Goal: Transaction & Acquisition: Purchase product/service

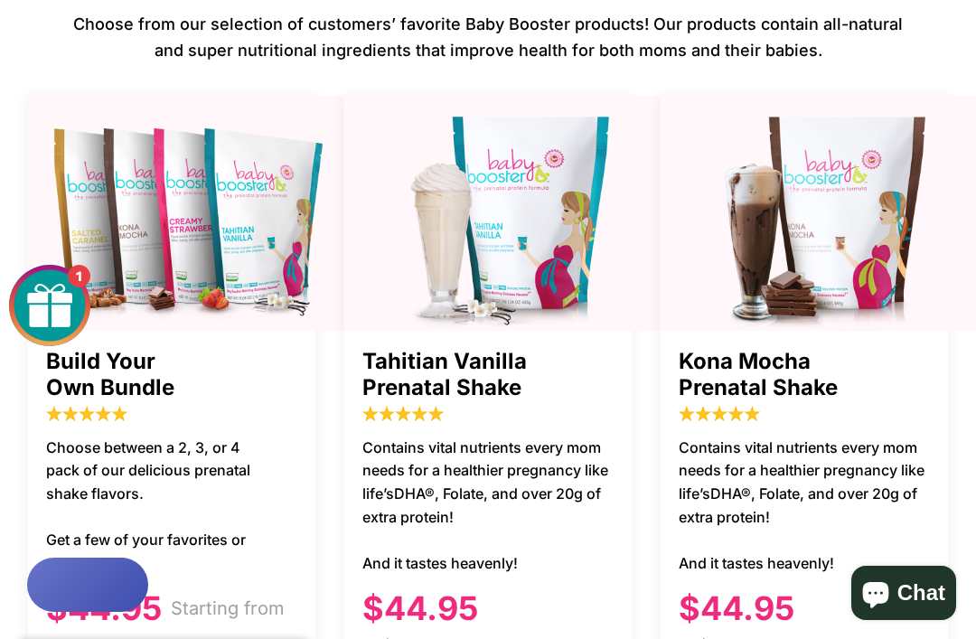
scroll to position [1091, 0]
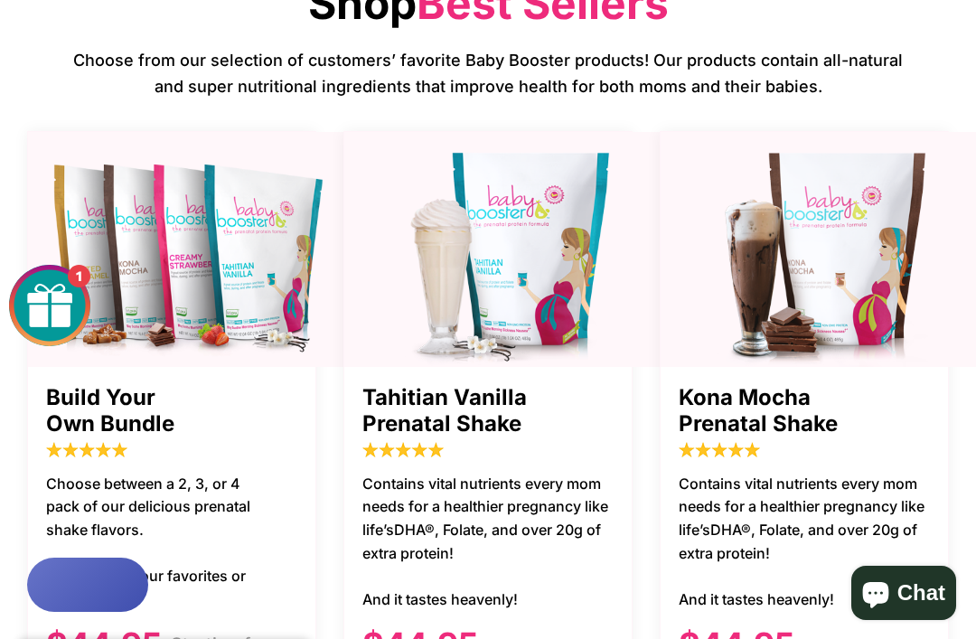
click at [253, 385] on span "Build Your Own Bundle" at bounding box center [171, 411] width 251 height 52
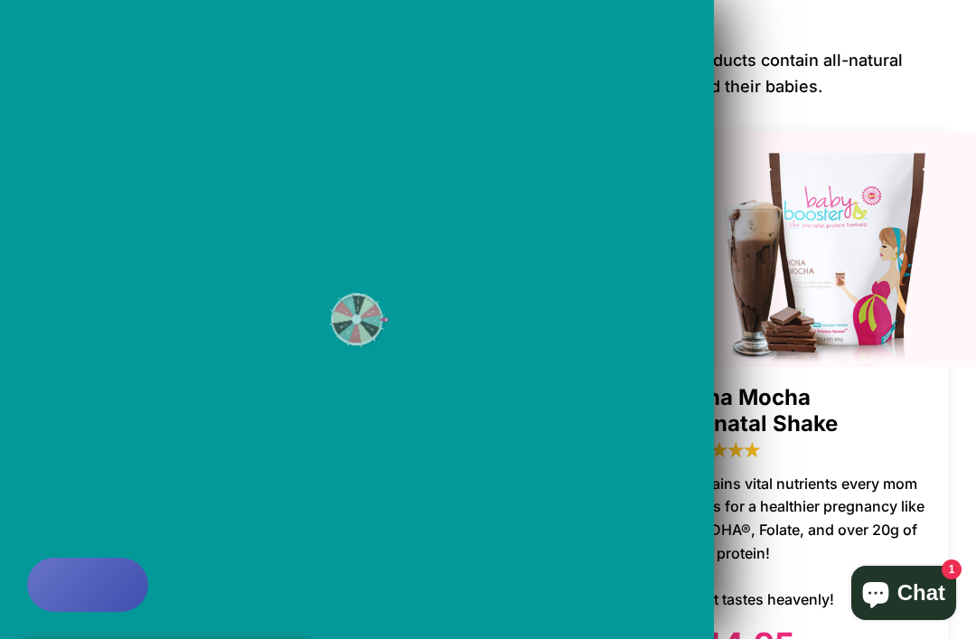
click at [453, 434] on div "15% OFF No luck [DATE] 10% OFF Almost FREE SHIPPING Nothing 20% OFF Sorry! 20% …" at bounding box center [357, 319] width 714 height 563
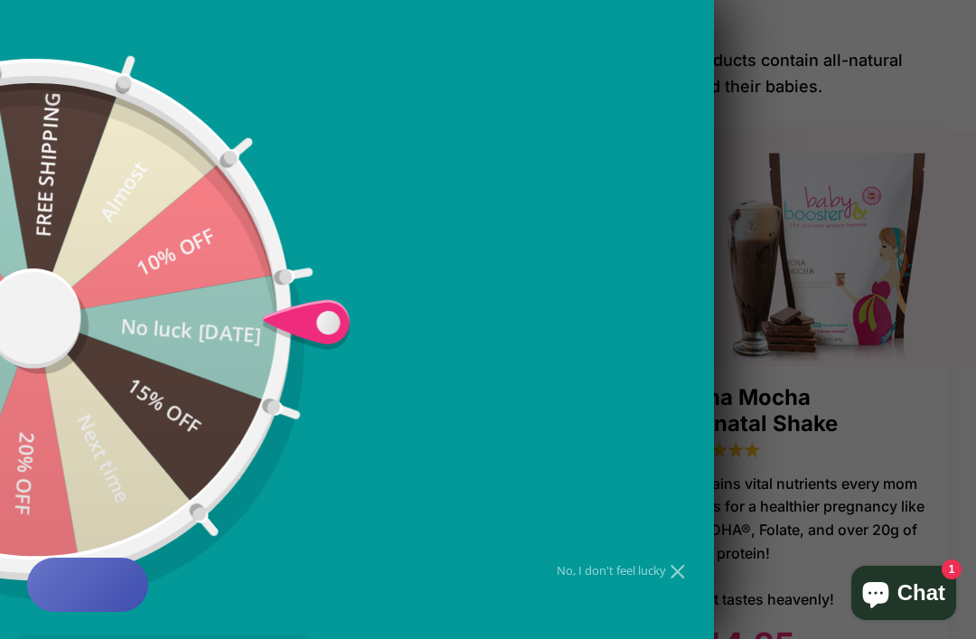
click at [866, 201] on div at bounding box center [488, 319] width 976 height 639
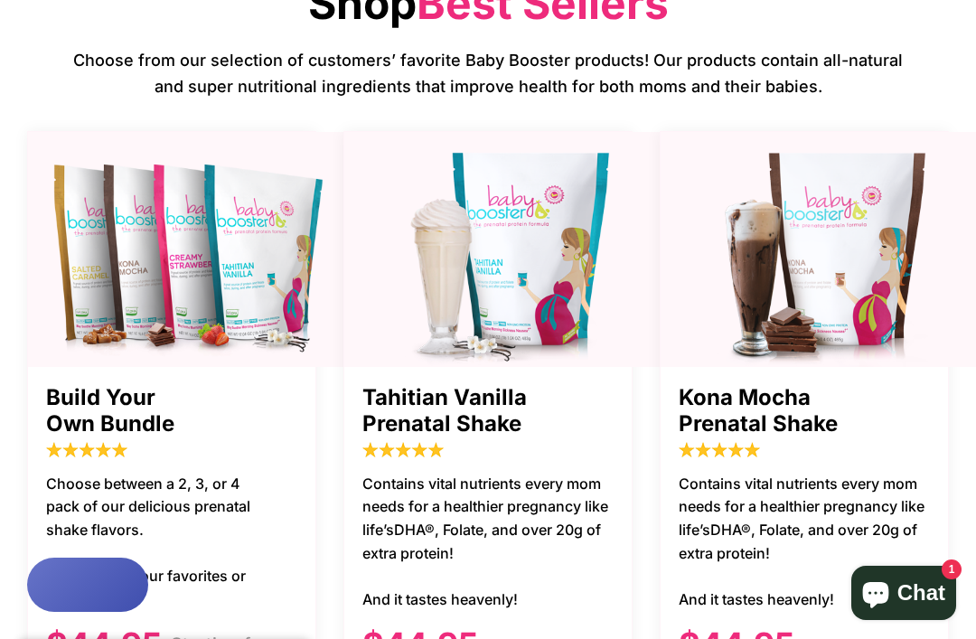
click at [451, 385] on span "Tahitian Vanilla Prenatal Shake" at bounding box center [487, 411] width 251 height 52
click at [467, 556] on div "Tahitian Vanilla Prenatal Shake Contains vital nutrients every mom needs for a …" at bounding box center [487, 467] width 289 height 672
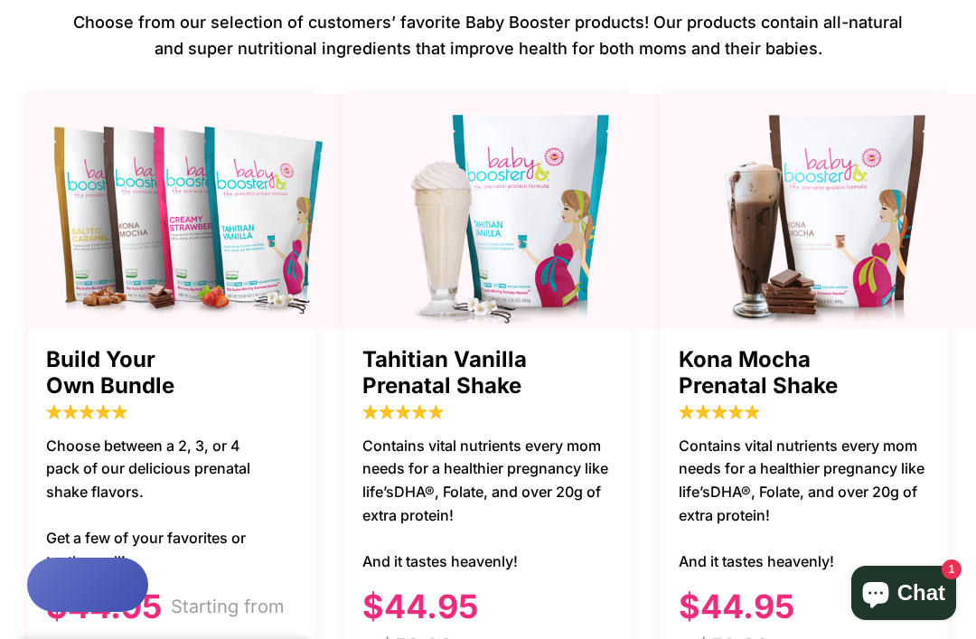
scroll to position [1197, 0]
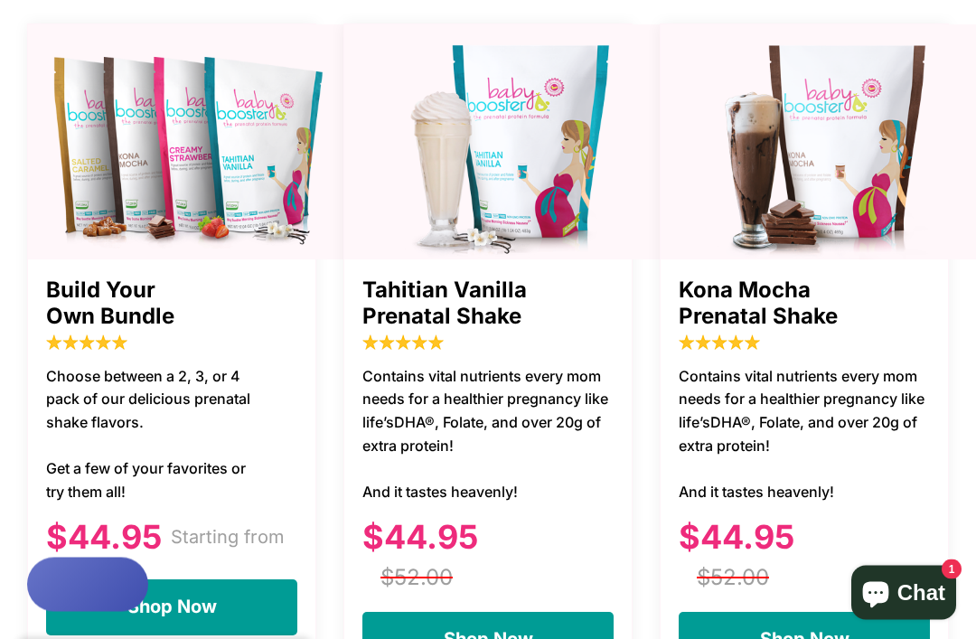
click at [486, 629] on span "Shop Now" at bounding box center [488, 640] width 89 height 22
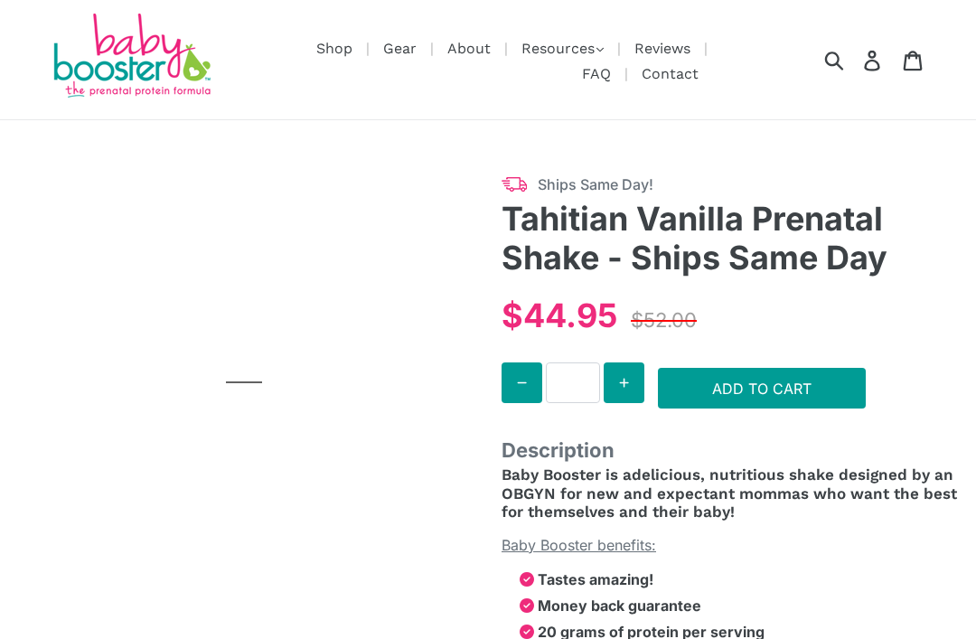
scroll to position [106, 0]
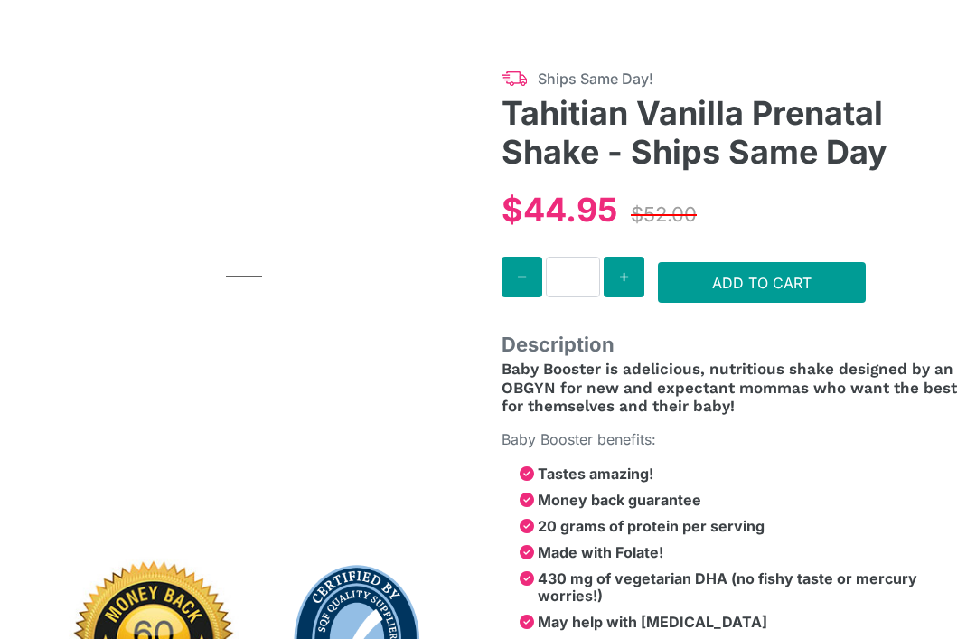
select select "******"
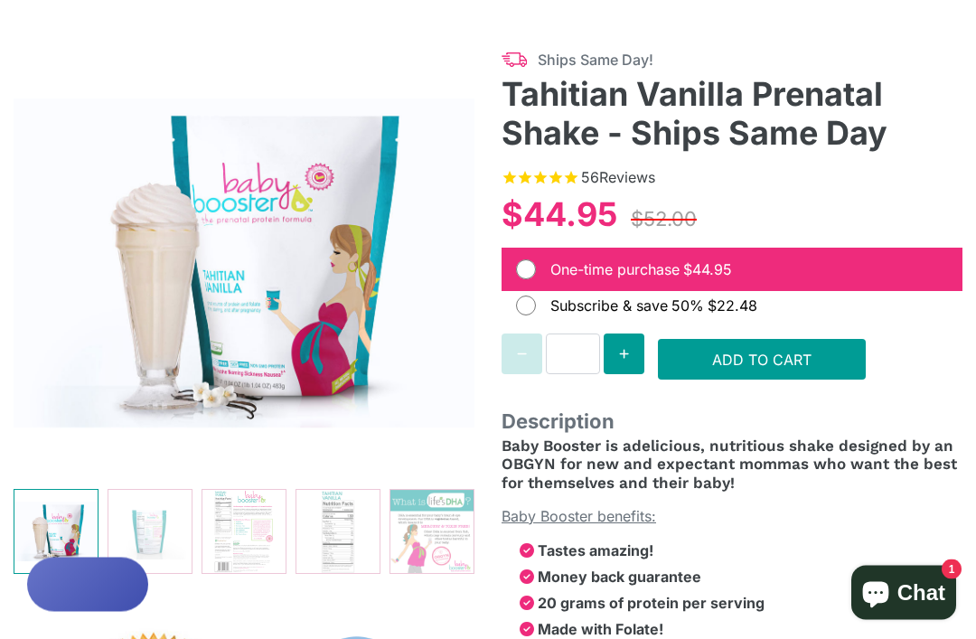
scroll to position [134, 0]
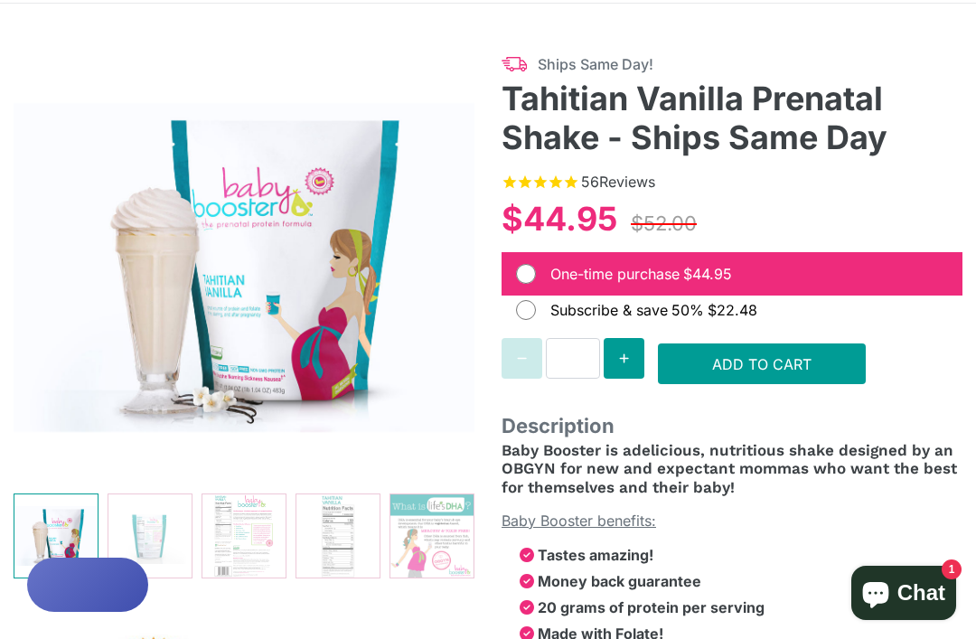
click at [437, 499] on img at bounding box center [431, 535] width 83 height 83
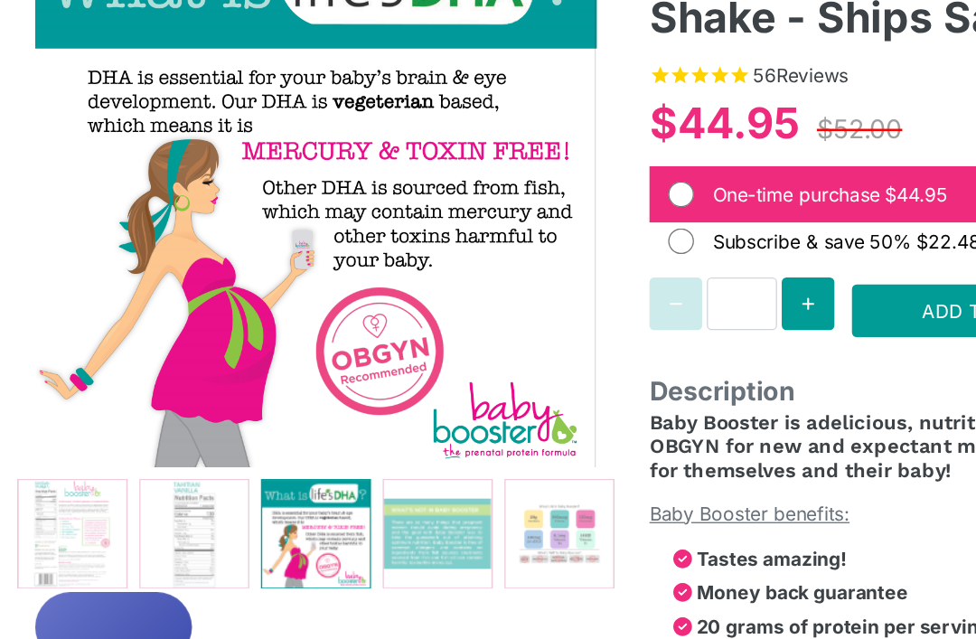
scroll to position [158, 0]
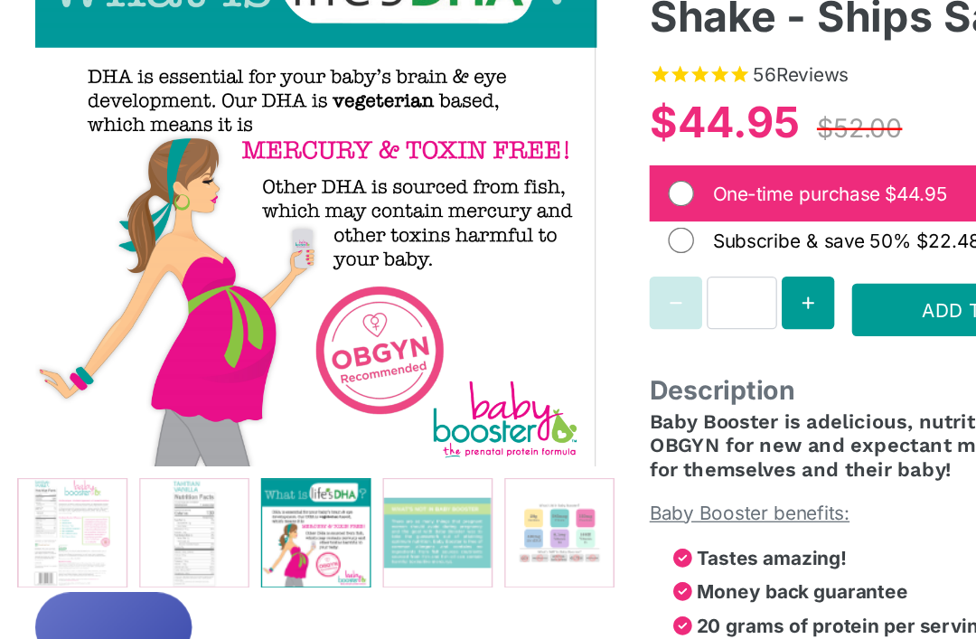
click at [362, 470] on img at bounding box center [337, 511] width 83 height 83
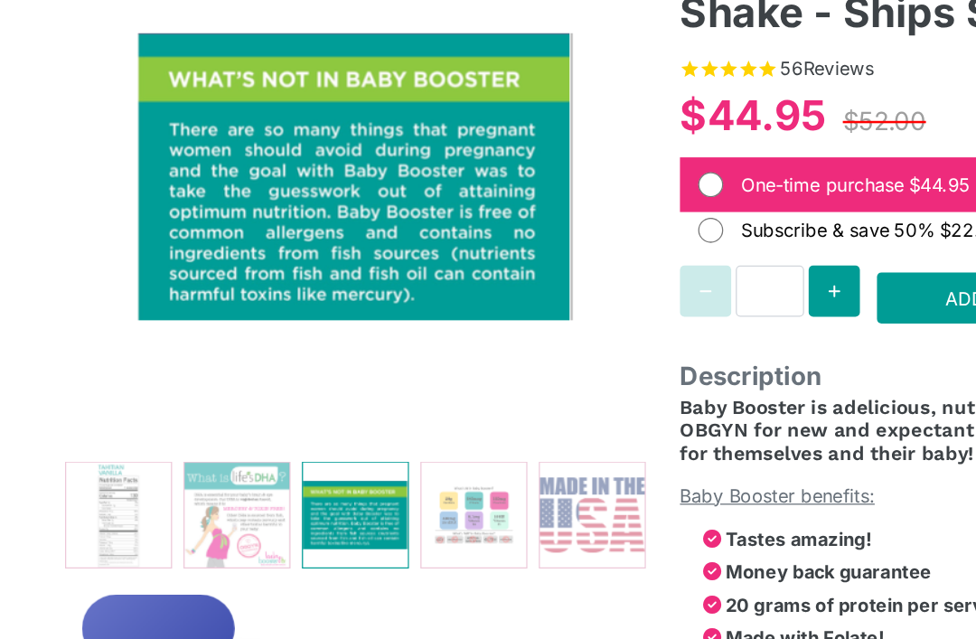
scroll to position [183, 0]
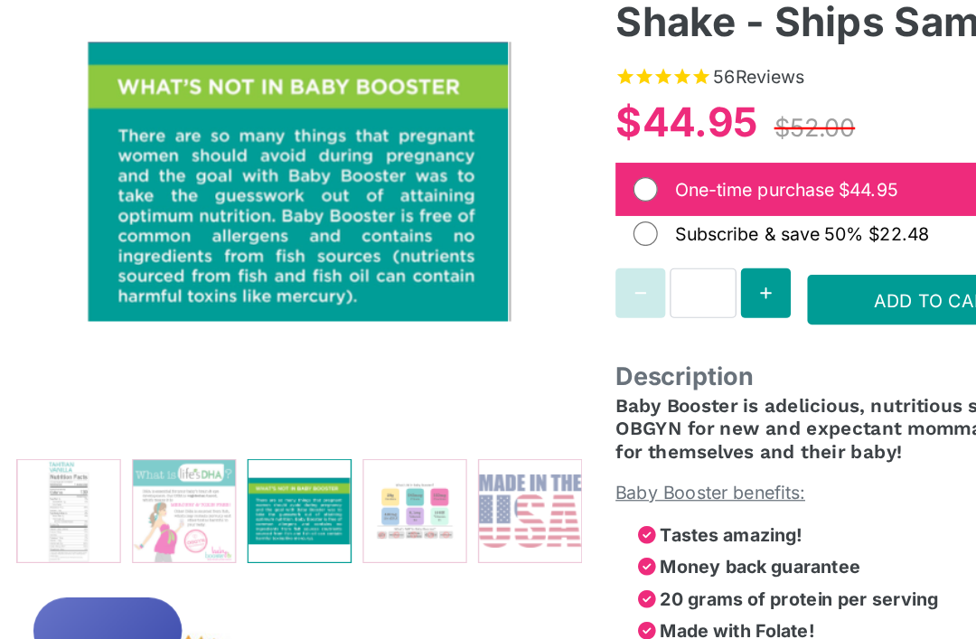
click at [454, 473] on button "Next slide" at bounding box center [445, 487] width 29 height 29
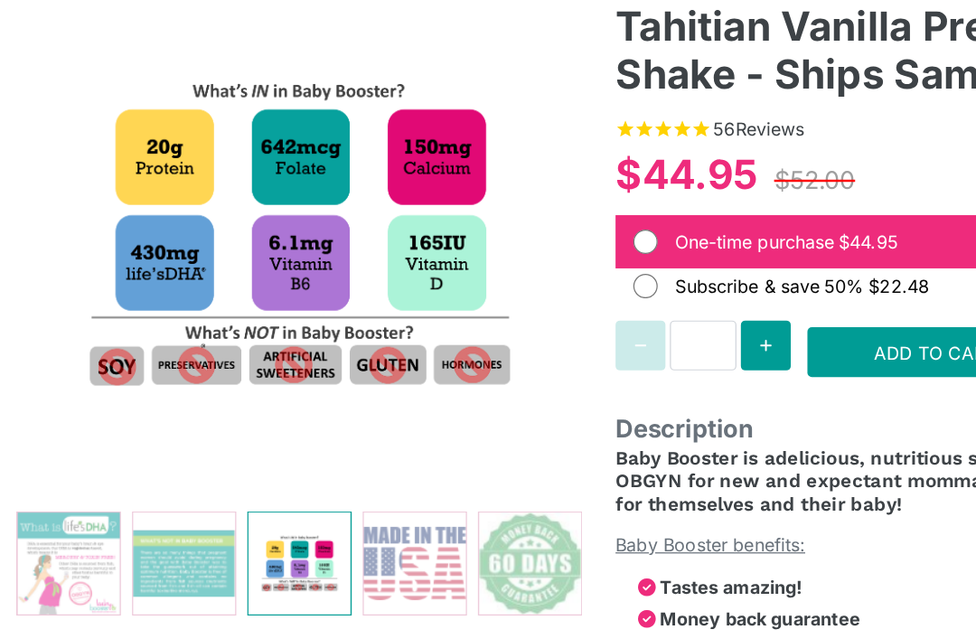
click at [343, 467] on img at bounding box center [337, 487] width 83 height 83
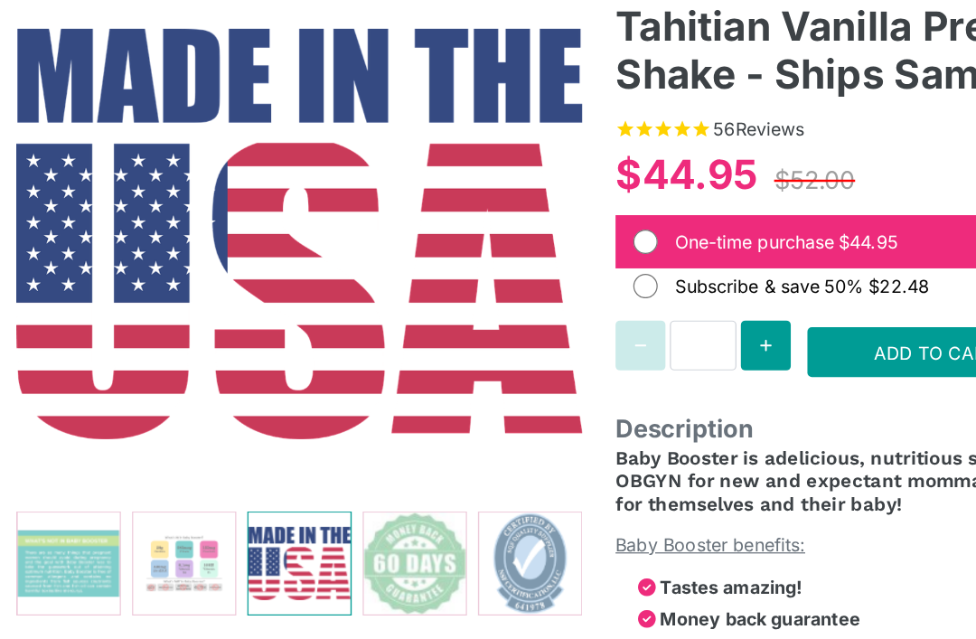
click at [336, 464] on img at bounding box center [337, 487] width 83 height 83
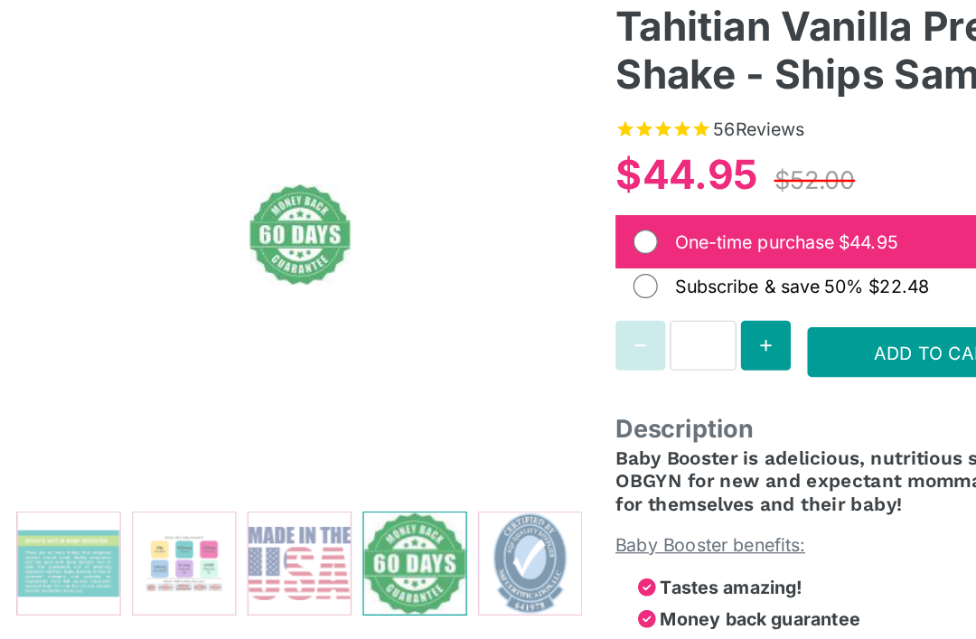
click at [405, 456] on img at bounding box center [431, 487] width 83 height 83
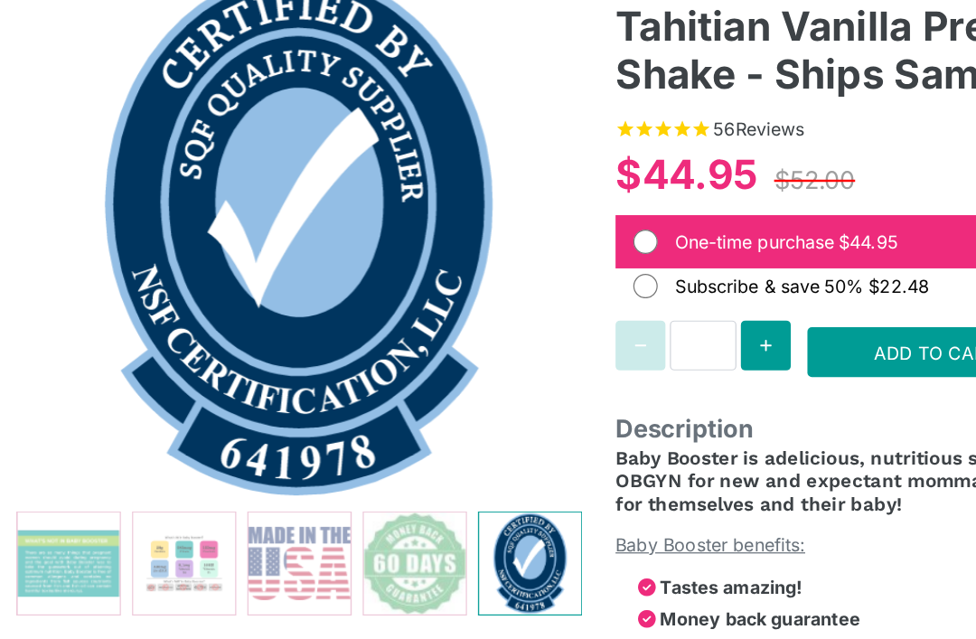
click at [463, 459] on img at bounding box center [431, 487] width 83 height 83
click at [167, 456] on img at bounding box center [149, 487] width 83 height 83
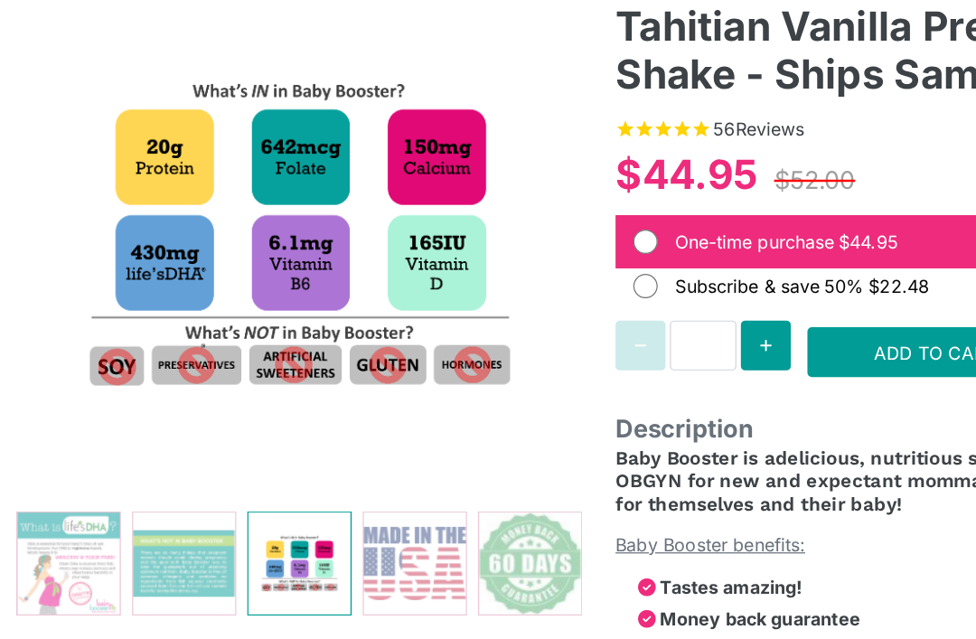
click at [51, 473] on button "Previous slide" at bounding box center [42, 487] width 29 height 29
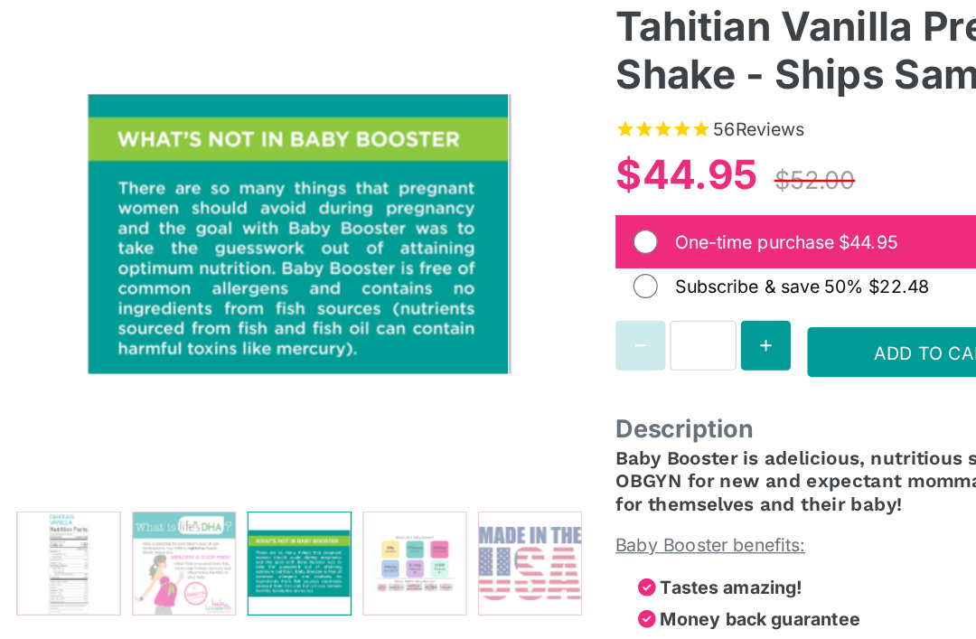
click at [36, 473] on button "Previous slide" at bounding box center [42, 487] width 29 height 29
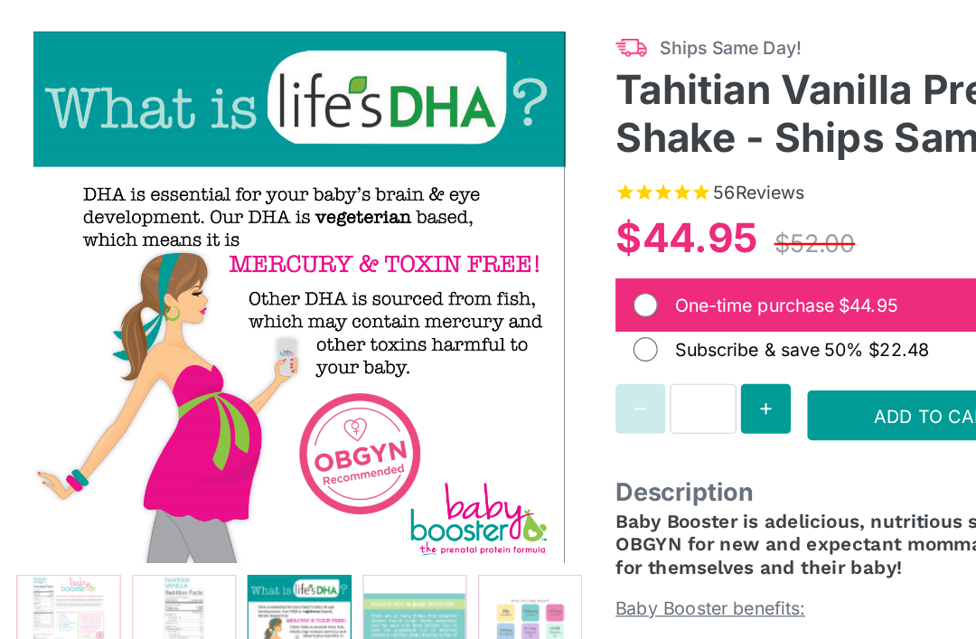
scroll to position [158, 0]
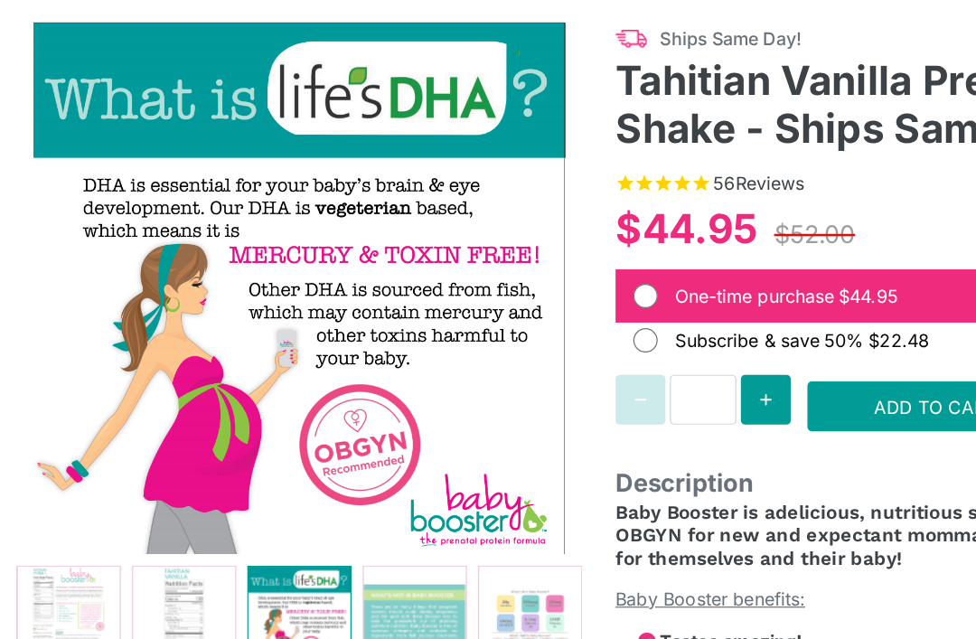
click at [84, 492] on img at bounding box center [55, 511] width 83 height 83
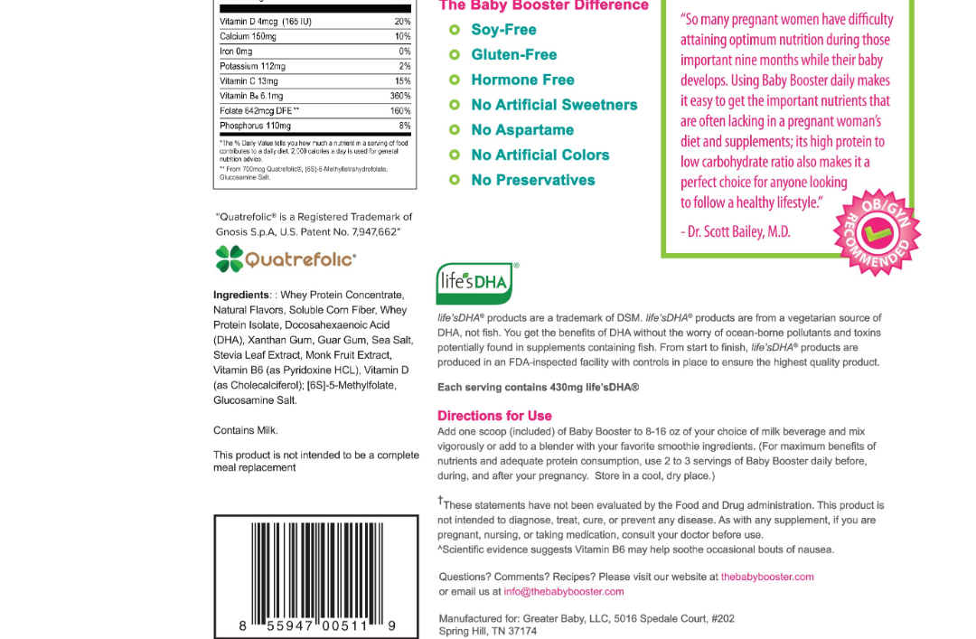
scroll to position [0, 0]
